Goal: Transaction & Acquisition: Purchase product/service

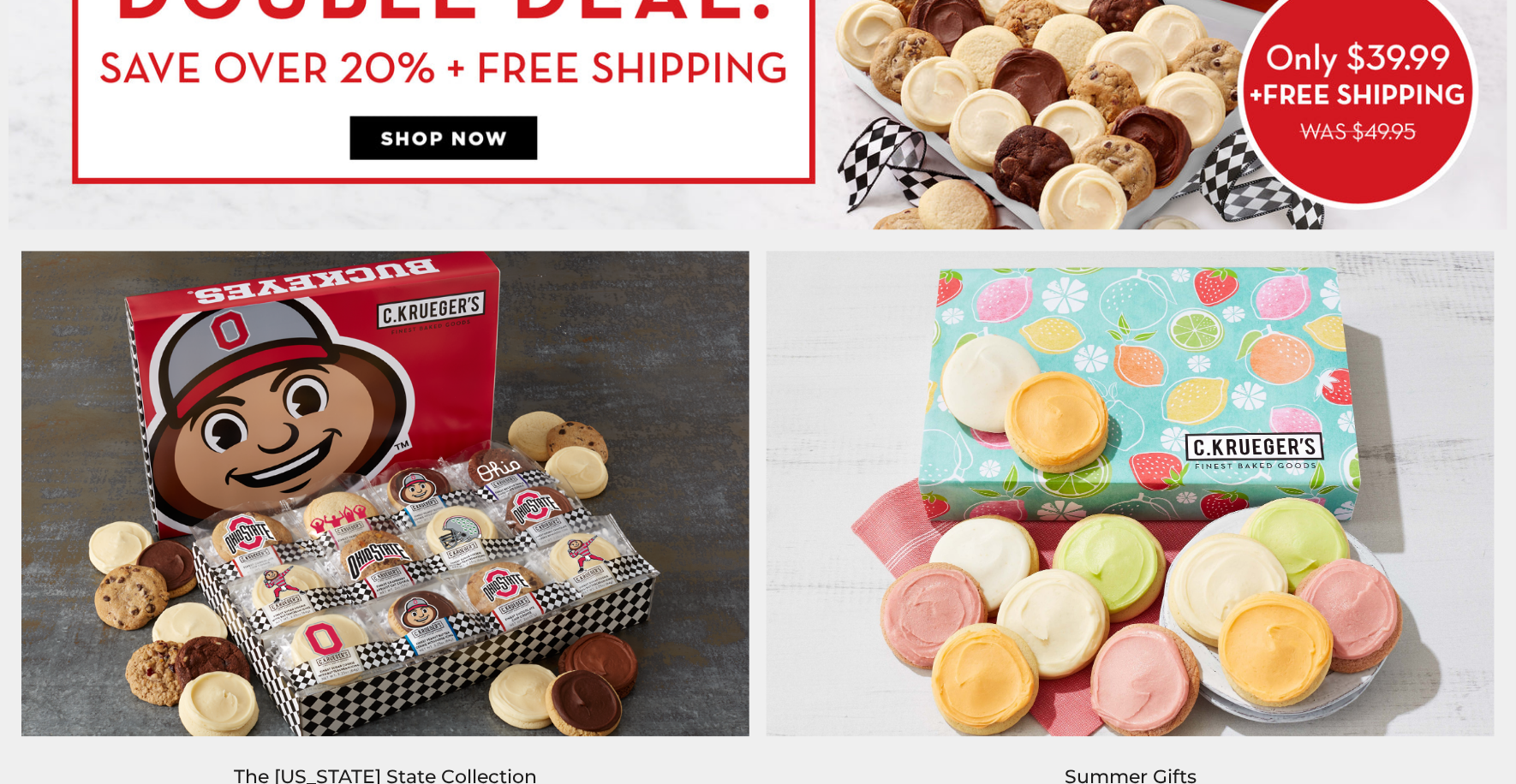
scroll to position [1313, 0]
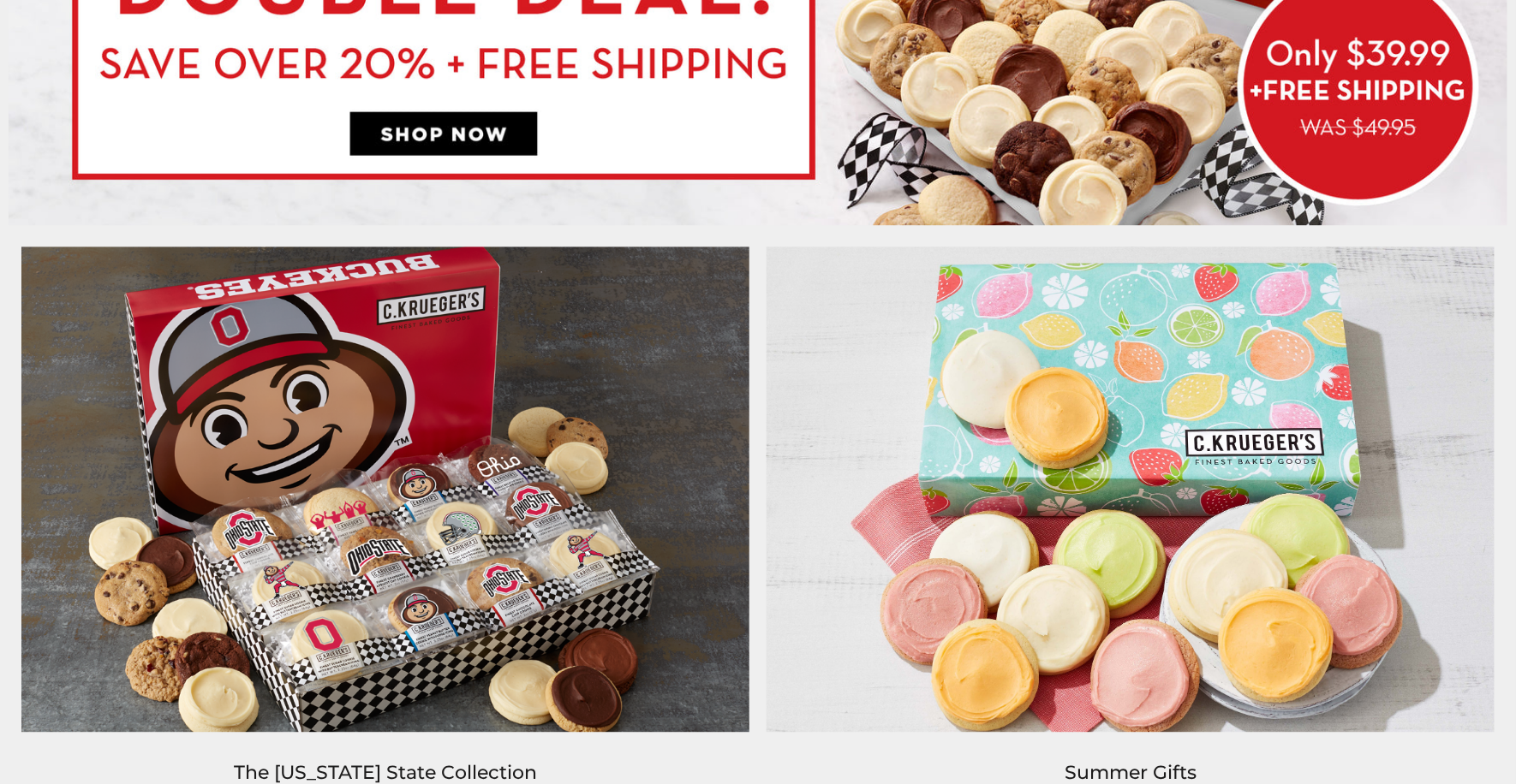
click at [532, 362] on img at bounding box center [385, 490] width 745 height 502
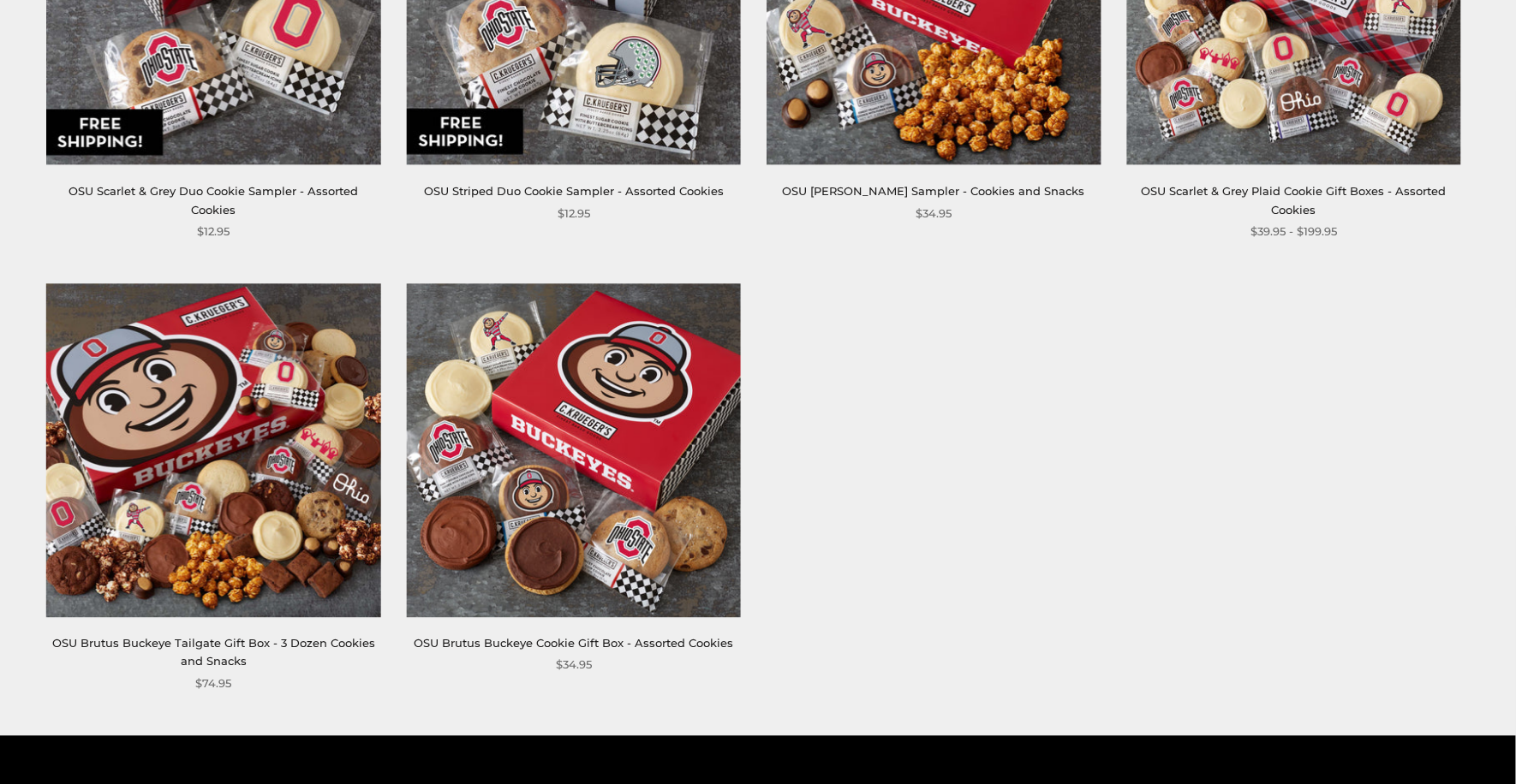
scroll to position [999, 0]
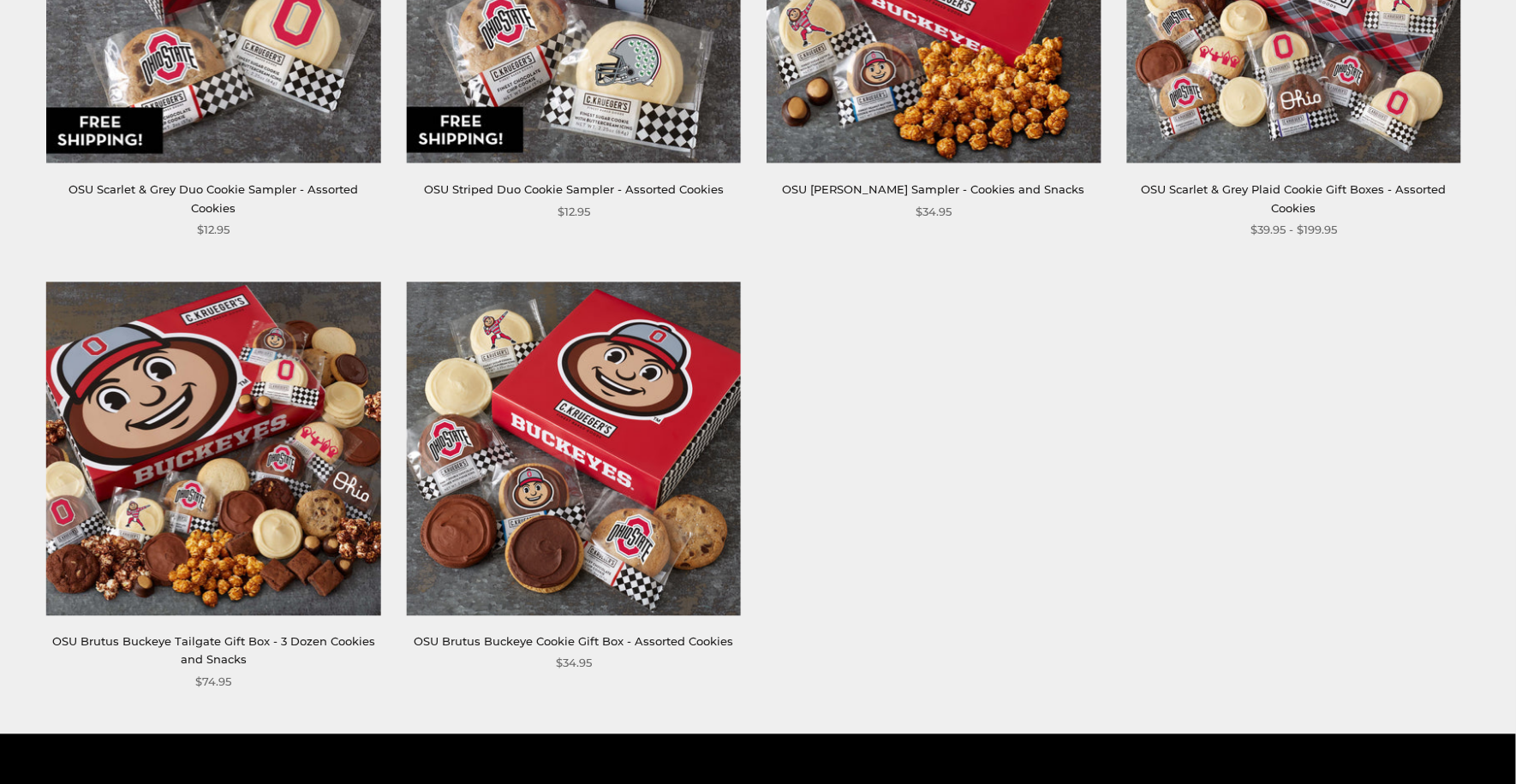
click at [269, 375] on img at bounding box center [213, 448] width 334 height 334
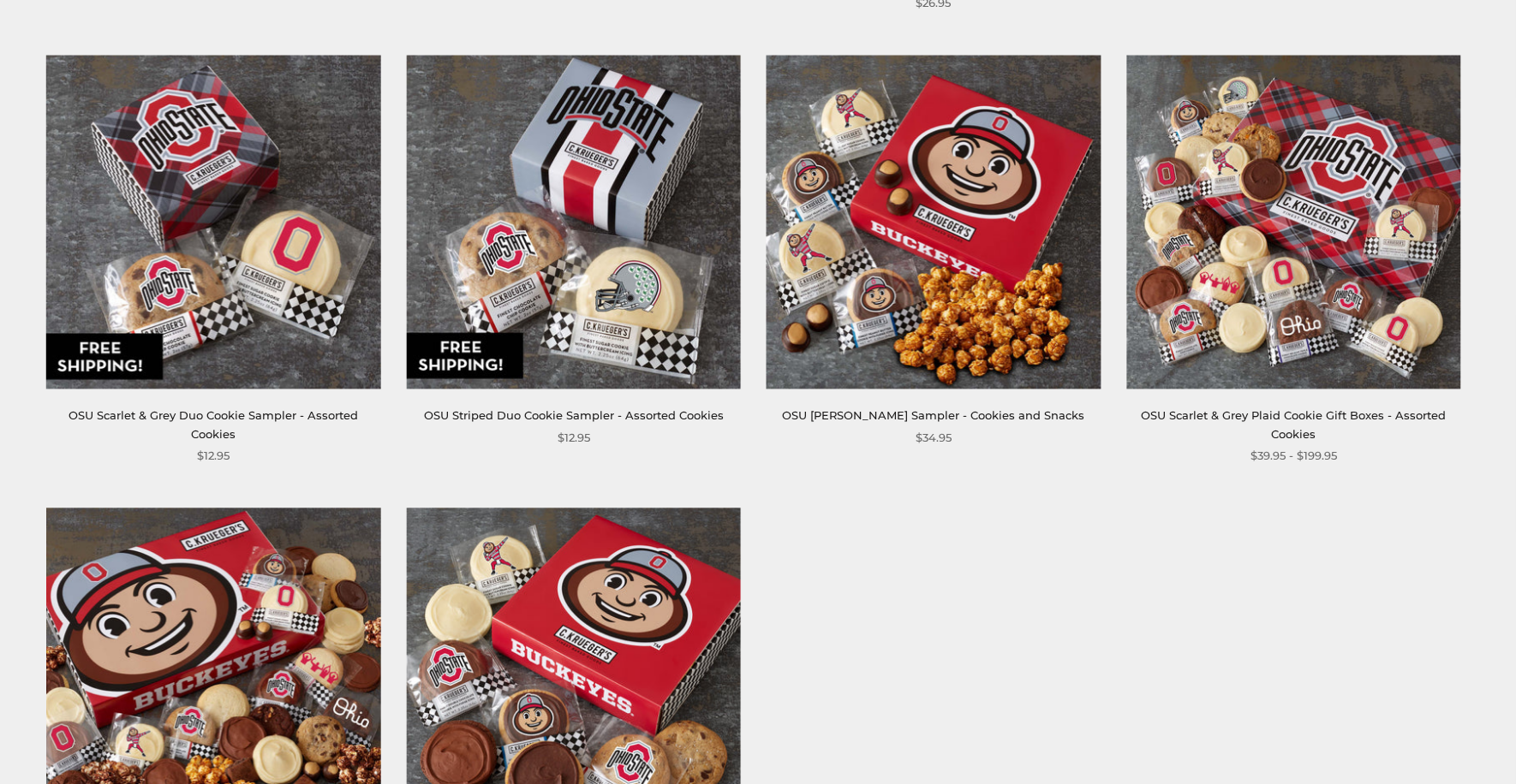
scroll to position [771, 0]
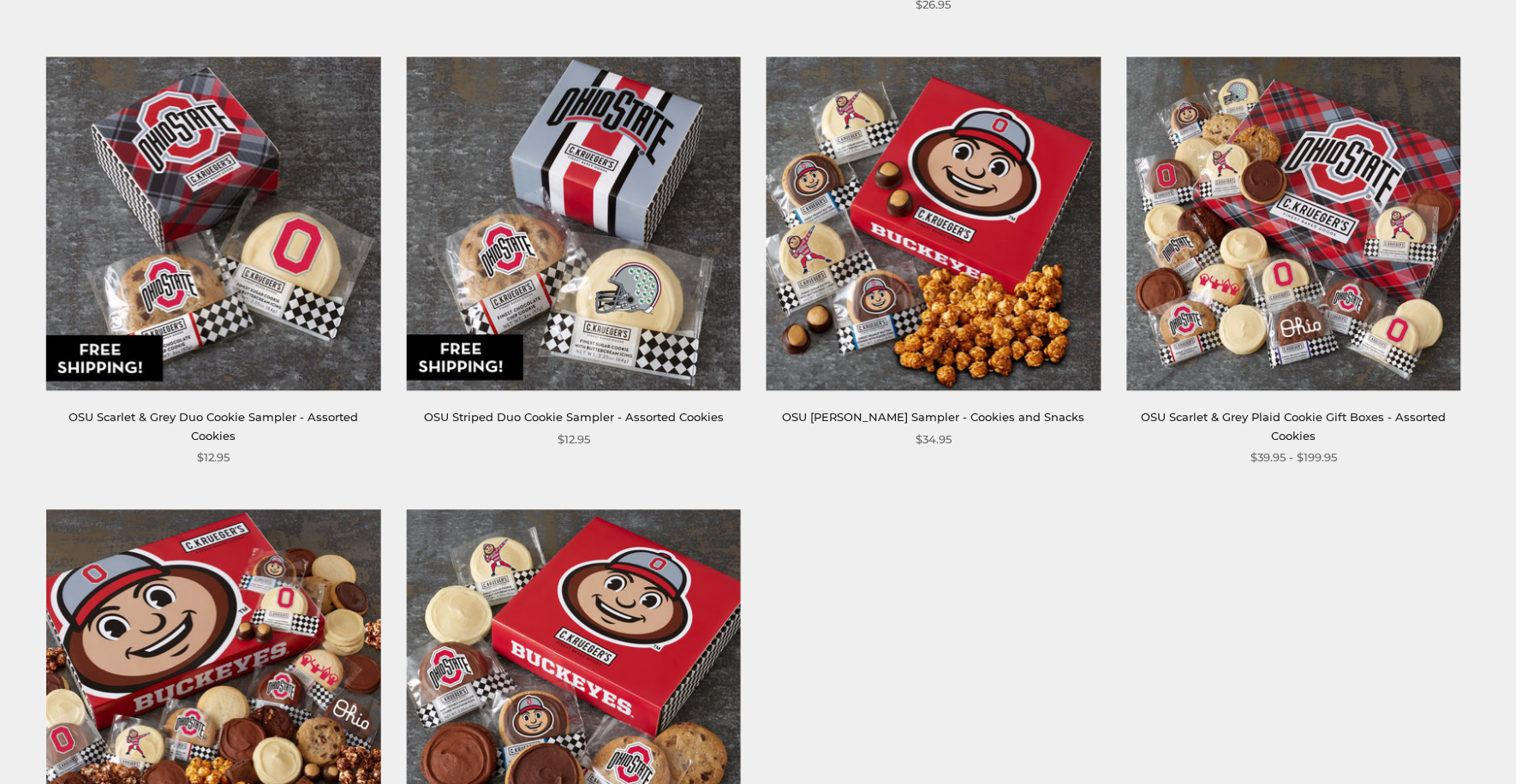
click at [1226, 138] on img at bounding box center [1292, 224] width 334 height 334
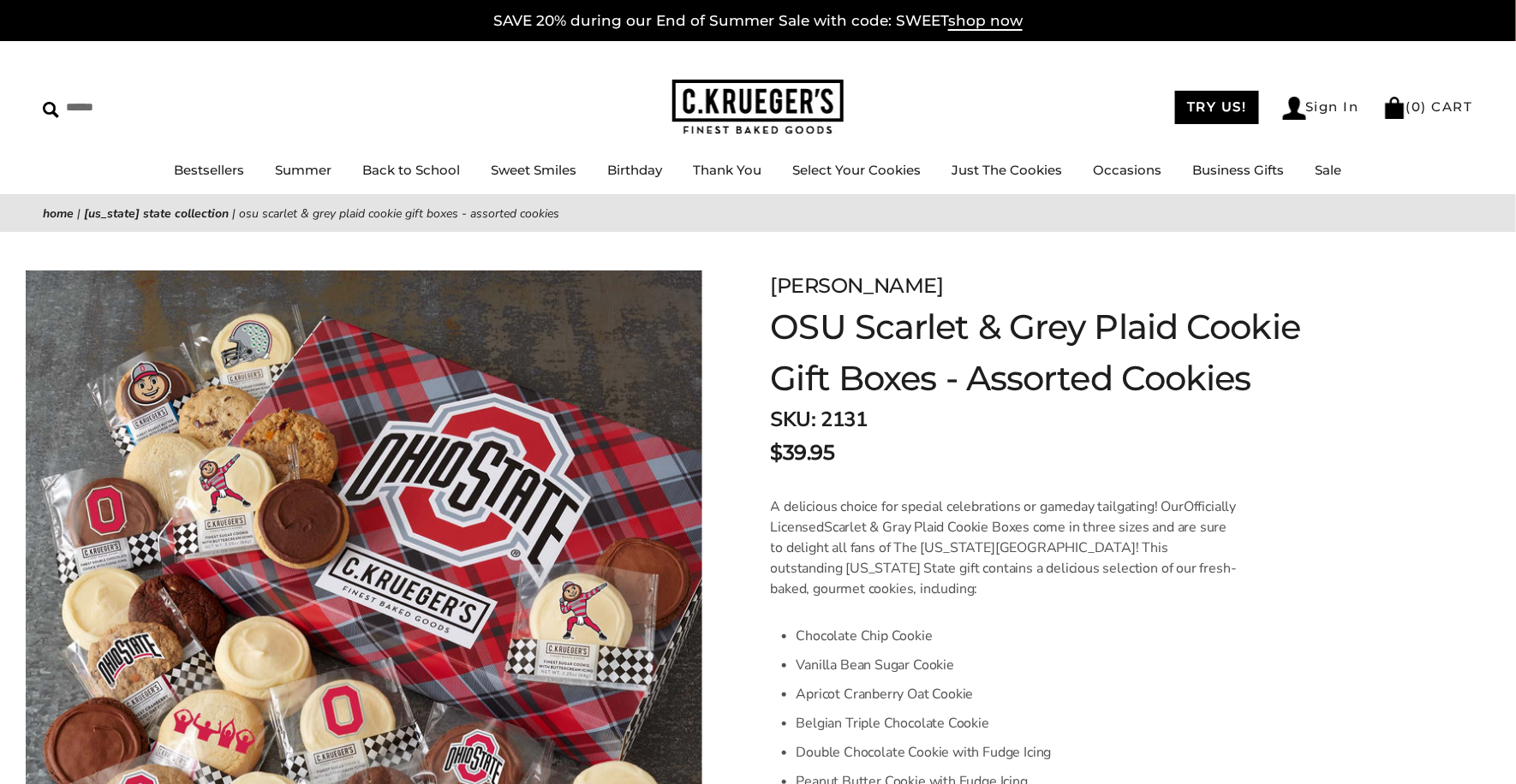
drag, startPoint x: 126, startPoint y: 333, endPoint x: -6, endPoint y: 292, distance: 138.2
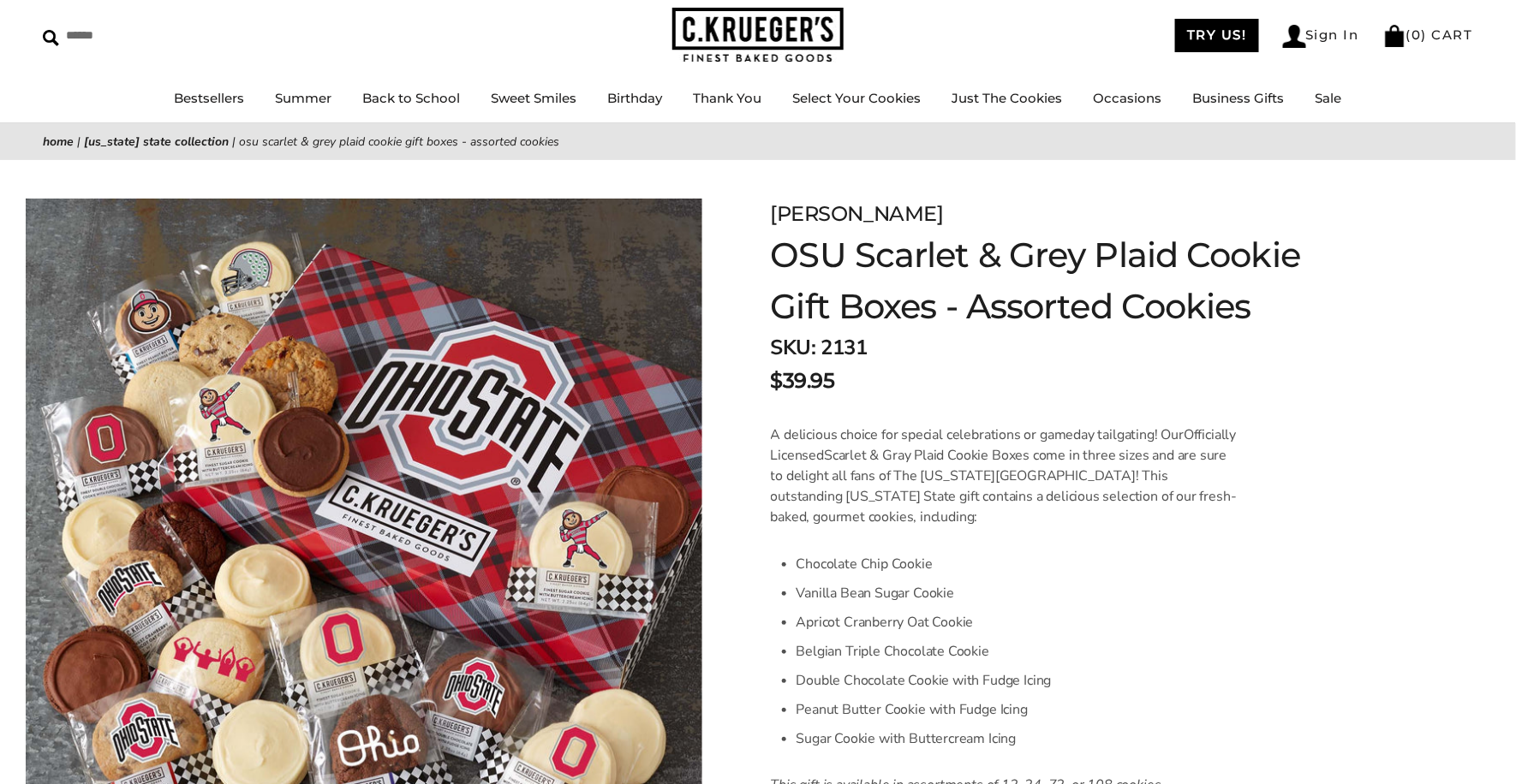
scroll to position [151, 0]
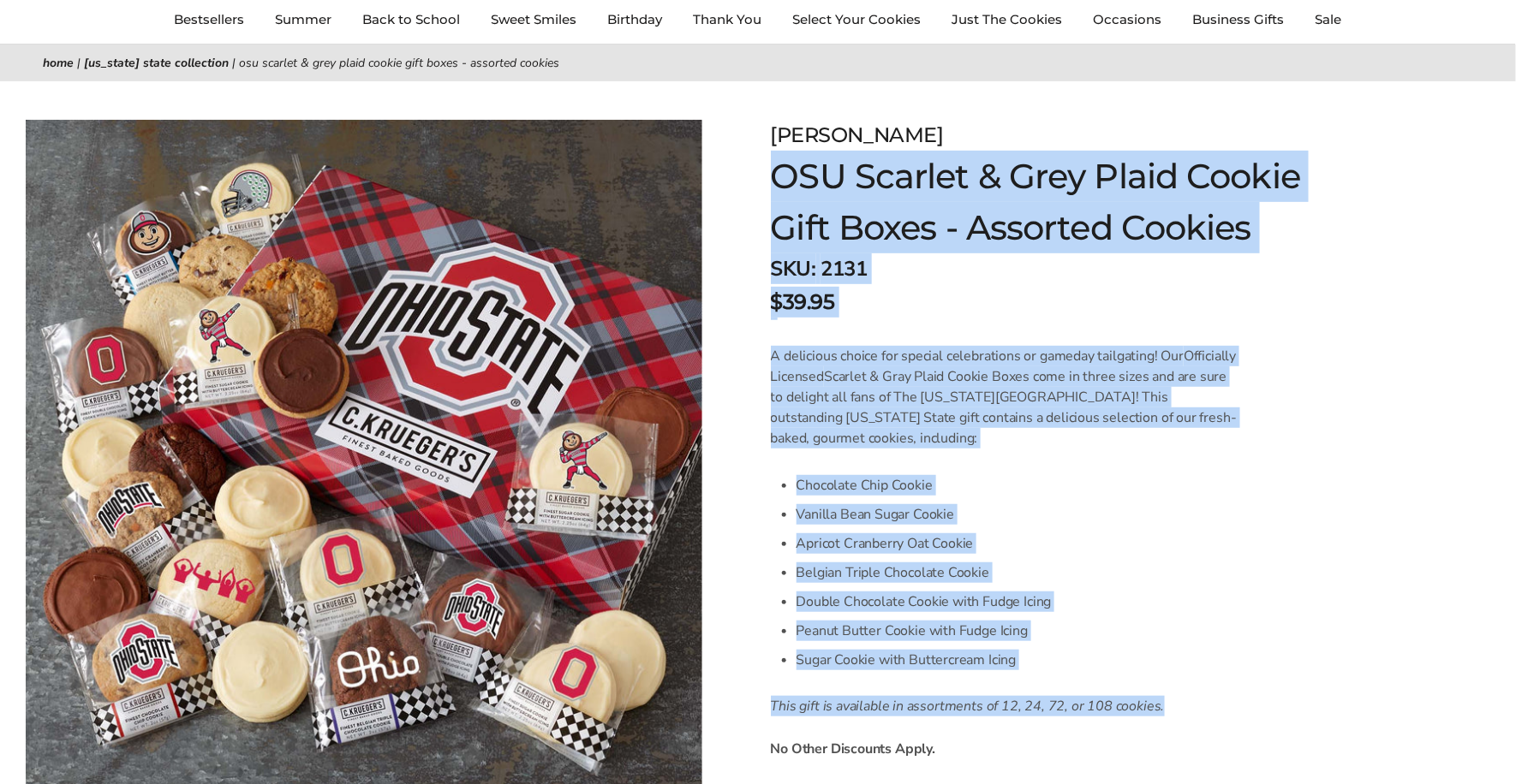
drag, startPoint x: 1167, startPoint y: 698, endPoint x: 762, endPoint y: 124, distance: 702.5
click at [767, 122] on div "C.KRUEGER'S OSU Scarlet & Grey Plaid Cookie Gift Boxes - Assorted Cookies SKU: …" at bounding box center [1122, 737] width 788 height 1313
copy form "C.KRUEGER'S OSU Scarlet & Grey Plaid Cookie Gift Boxes - Assorted Cookies SKU: …"
